Goal: Task Accomplishment & Management: Use online tool/utility

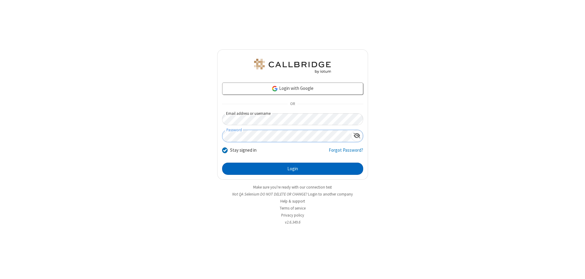
click at [293, 169] on button "Login" at bounding box center [292, 169] width 141 height 12
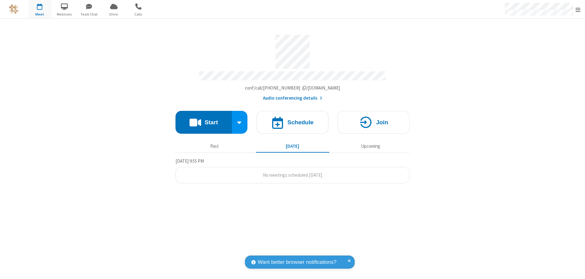
click at [578, 9] on span "Open menu" at bounding box center [578, 10] width 5 height 6
click at [40, 9] on span "button" at bounding box center [39, 6] width 23 height 10
click at [293, 120] on h4 "Schedule" at bounding box center [301, 123] width 26 height 6
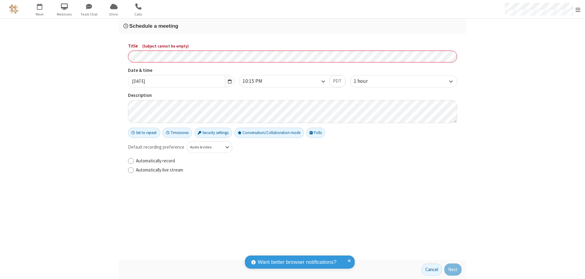
click at [293, 26] on h3 "Schedule a meeting" at bounding box center [292, 26] width 338 height 6
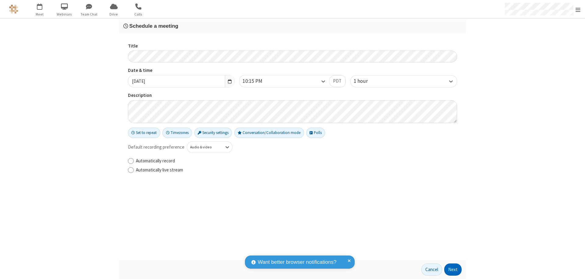
click at [453, 270] on button "Next" at bounding box center [453, 270] width 17 height 12
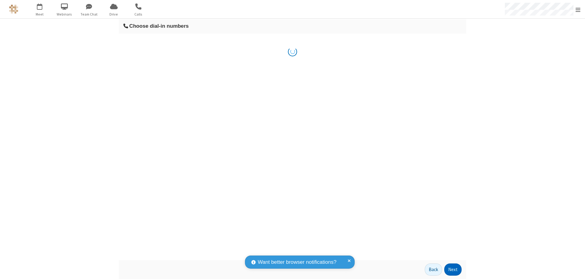
click at [453, 270] on button "Next" at bounding box center [453, 270] width 17 height 12
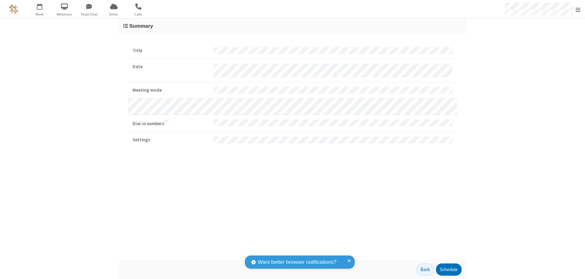
click at [449, 270] on button "Schedule" at bounding box center [449, 270] width 26 height 12
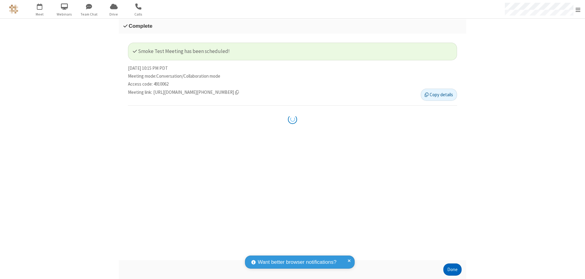
click at [453, 270] on button "Done" at bounding box center [453, 270] width 18 height 12
